Goal: Browse casually

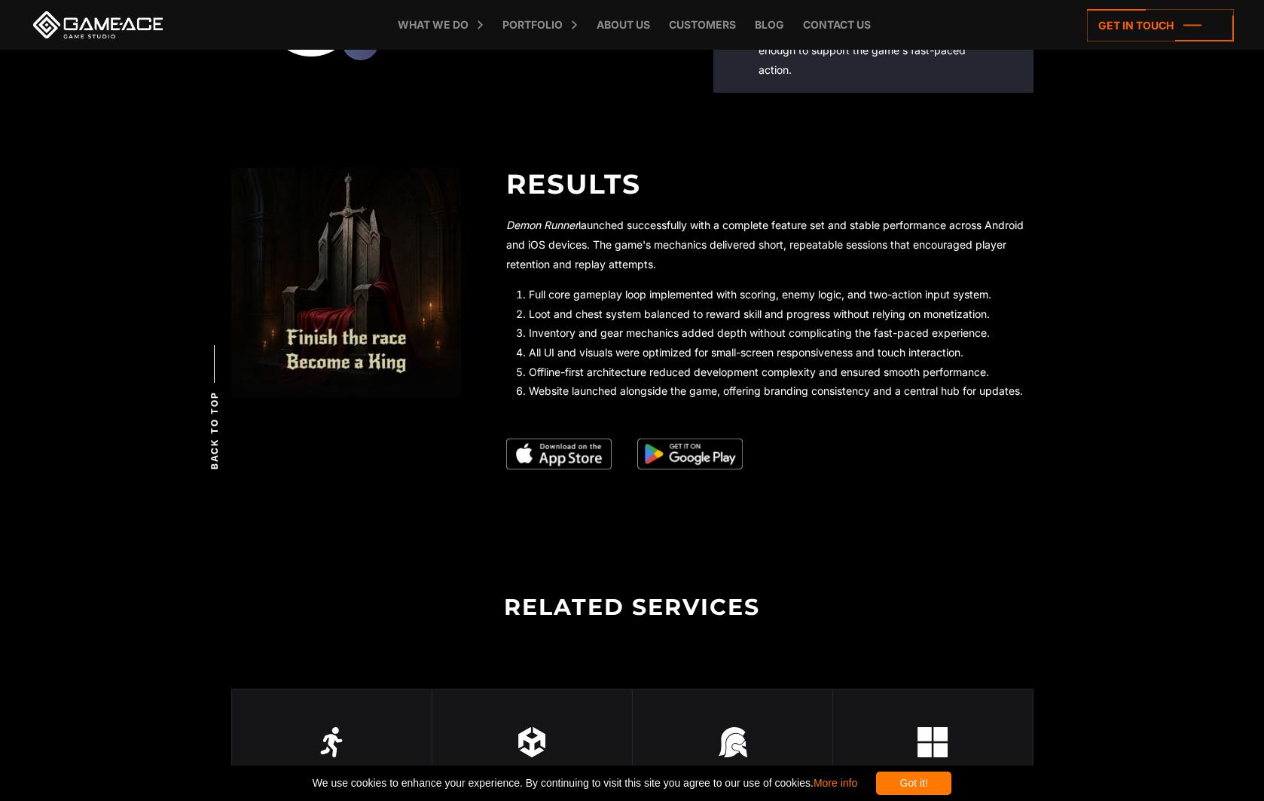
scroll to position [2933, 0]
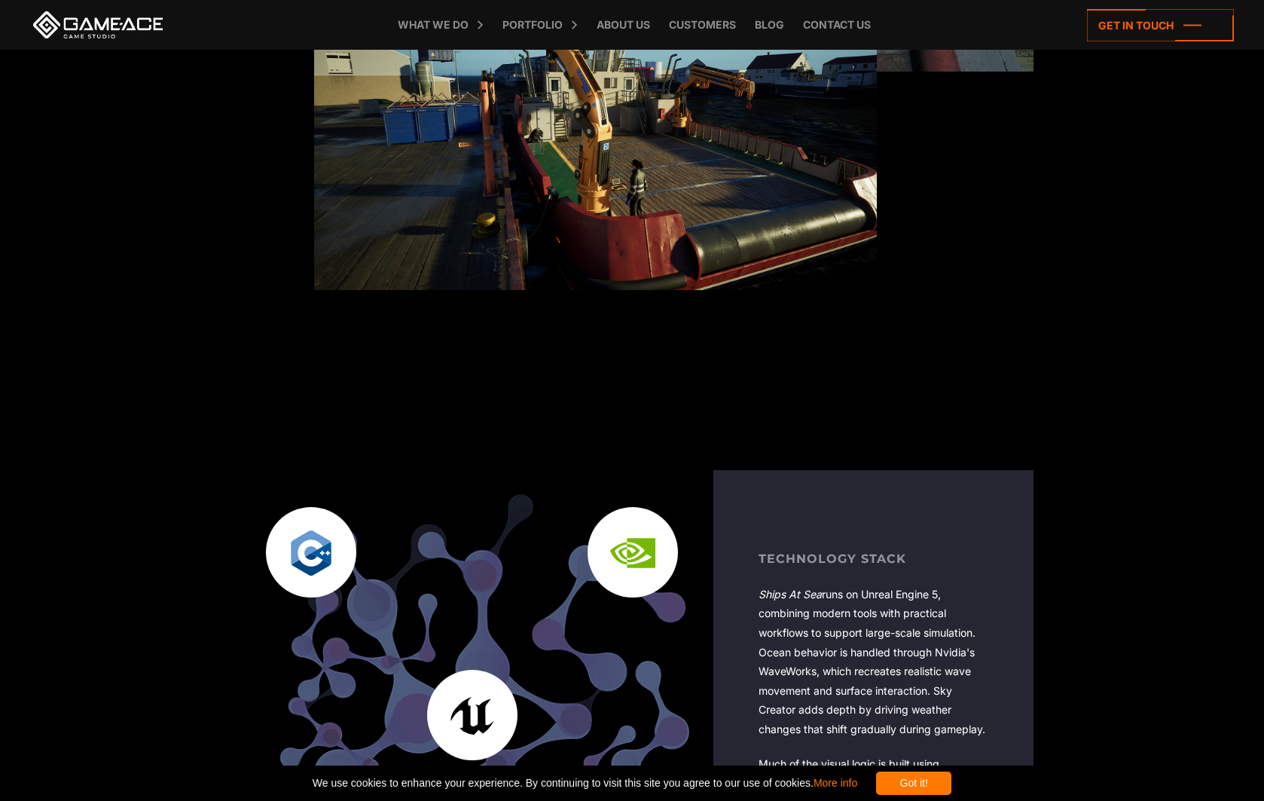
scroll to position [2410, 0]
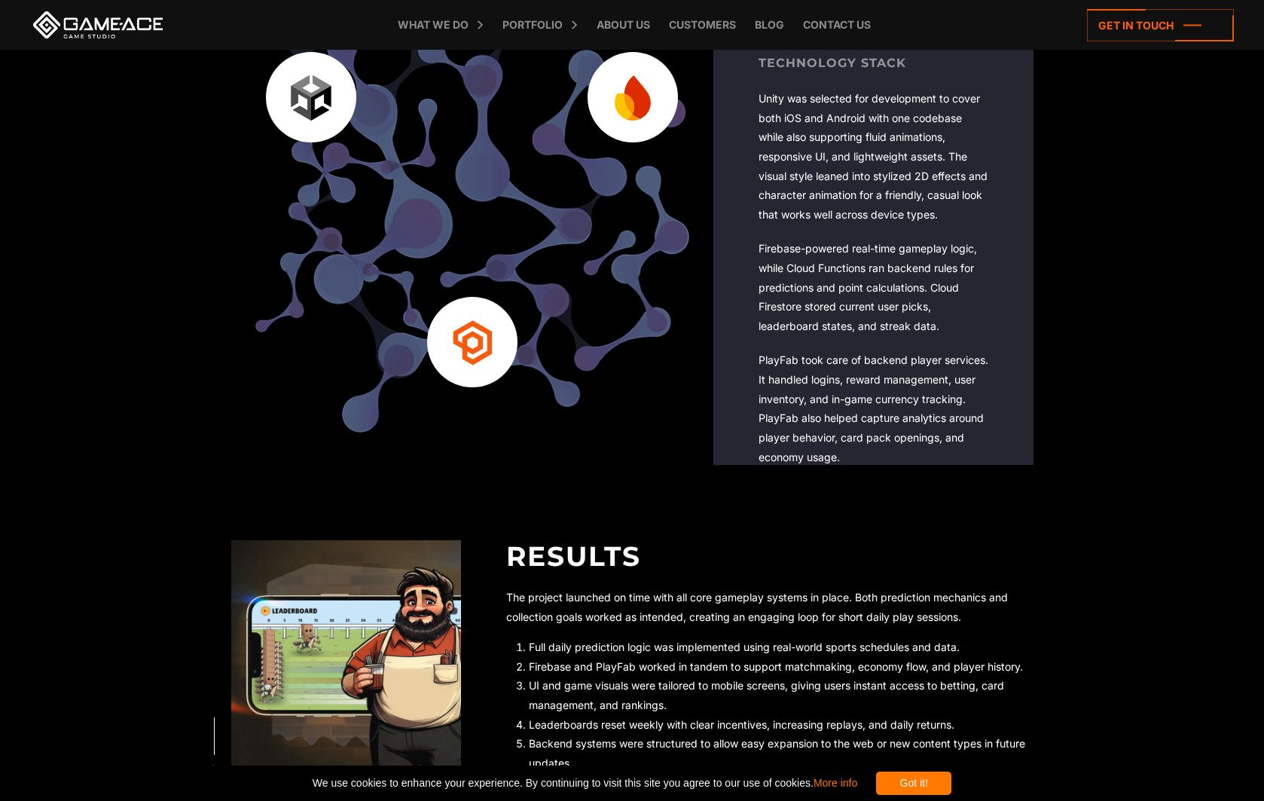
scroll to position [3011, 0]
